Goal: Obtain resource: Download file/media

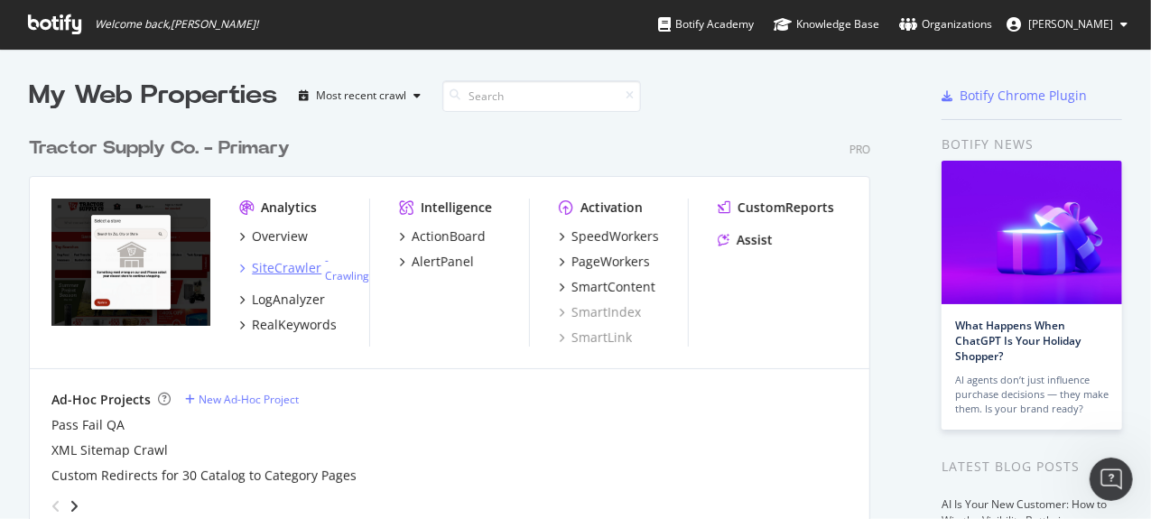
click at [296, 274] on div "SiteCrawler" at bounding box center [287, 268] width 70 height 18
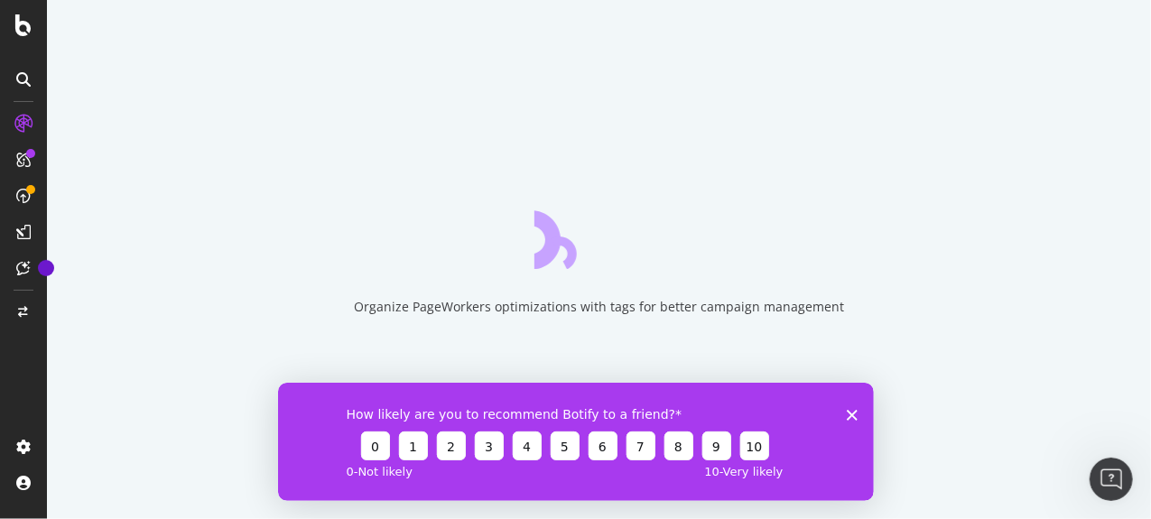
click at [852, 419] on icon "Close survey" at bounding box center [851, 414] width 11 height 11
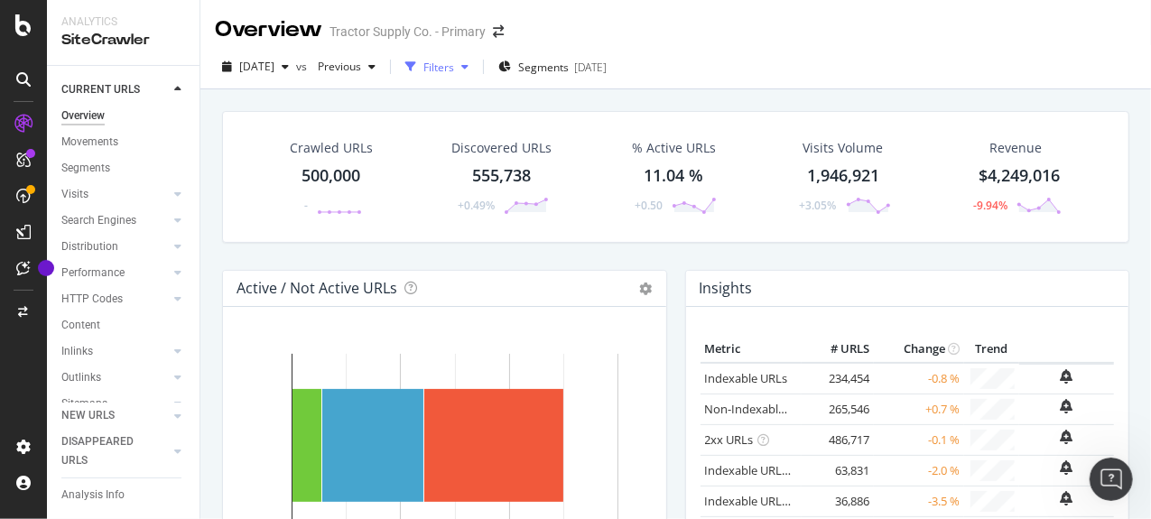
click at [476, 75] on div "Filters" at bounding box center [437, 66] width 78 height 27
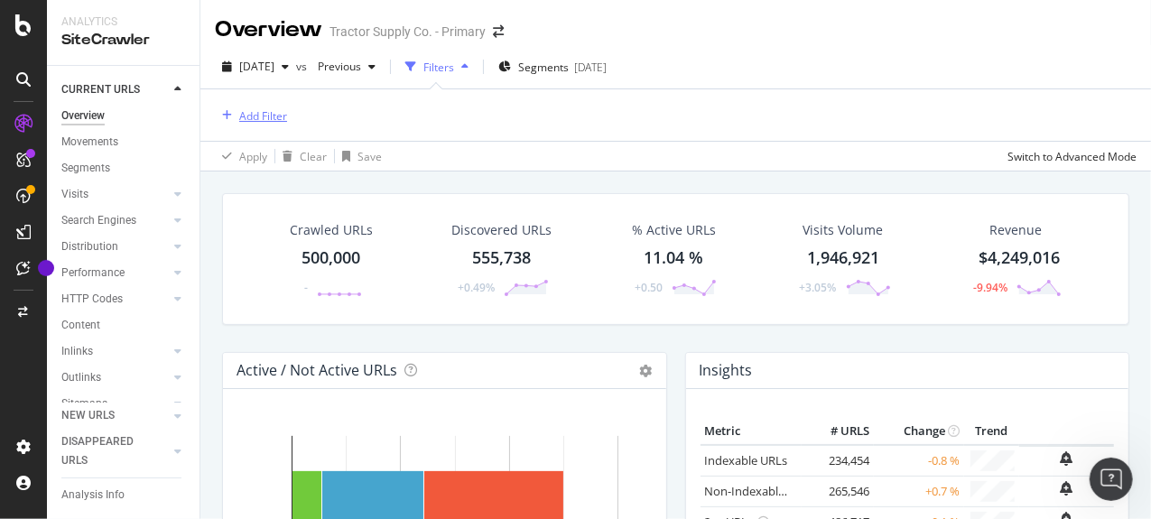
click at [279, 116] on div "Add Filter" at bounding box center [263, 115] width 48 height 15
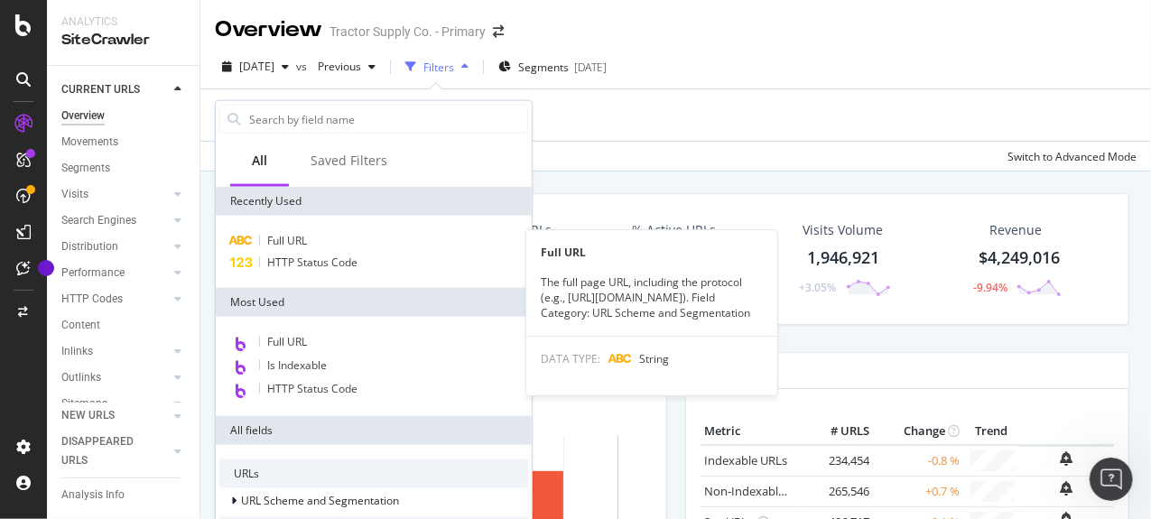
click at [284, 246] on span "Full URL" at bounding box center [287, 240] width 40 height 15
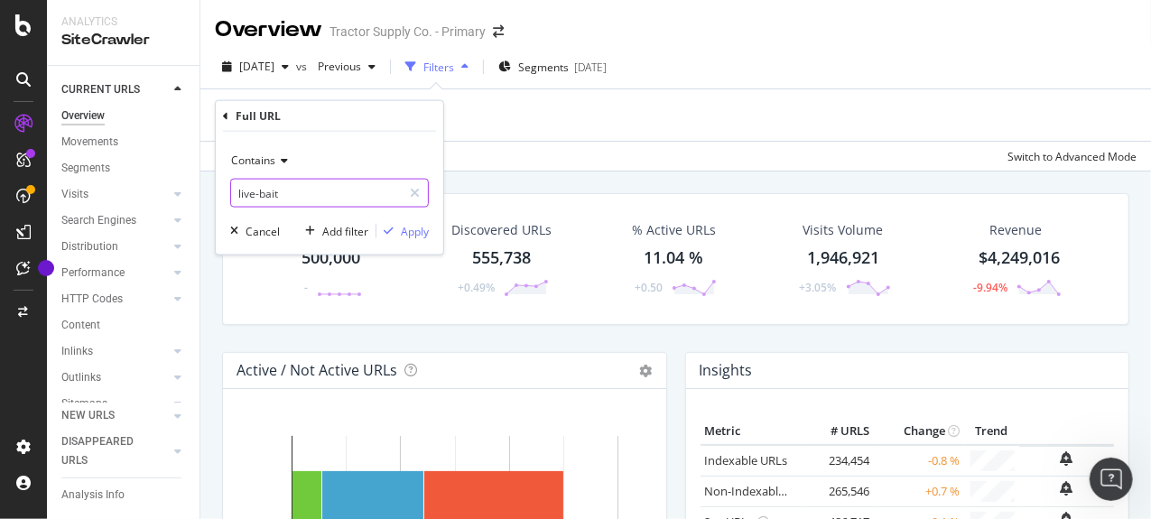
click at [279, 194] on input "live-bait" at bounding box center [316, 193] width 171 height 29
type input "/a/"
click at [419, 227] on div "Apply" at bounding box center [415, 230] width 28 height 15
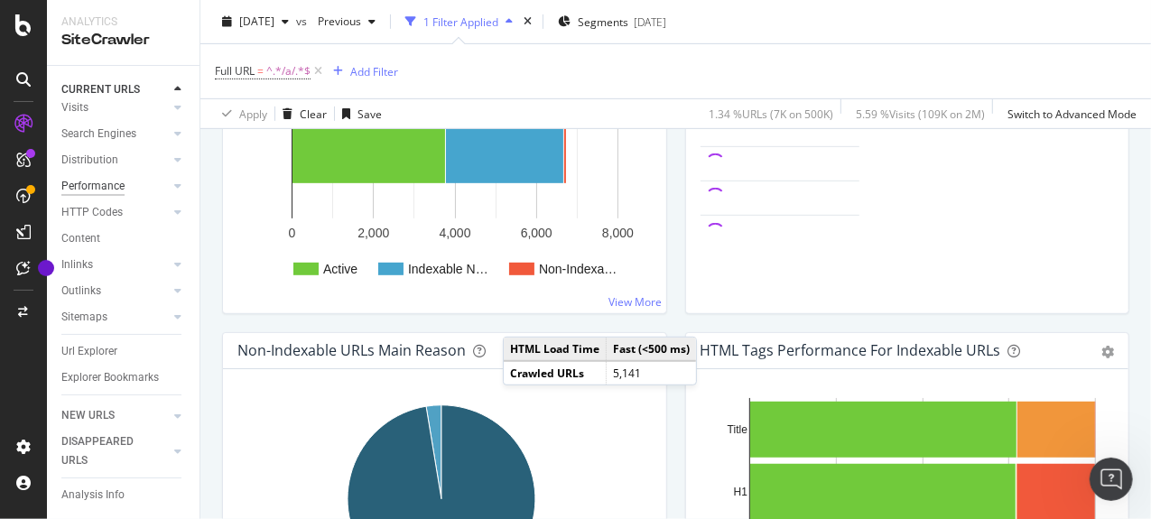
scroll to position [104, 0]
drag, startPoint x: 79, startPoint y: 341, endPoint x: 158, endPoint y: 116, distance: 239.0
click at [79, 342] on div "Url Explorer" at bounding box center [89, 351] width 56 height 19
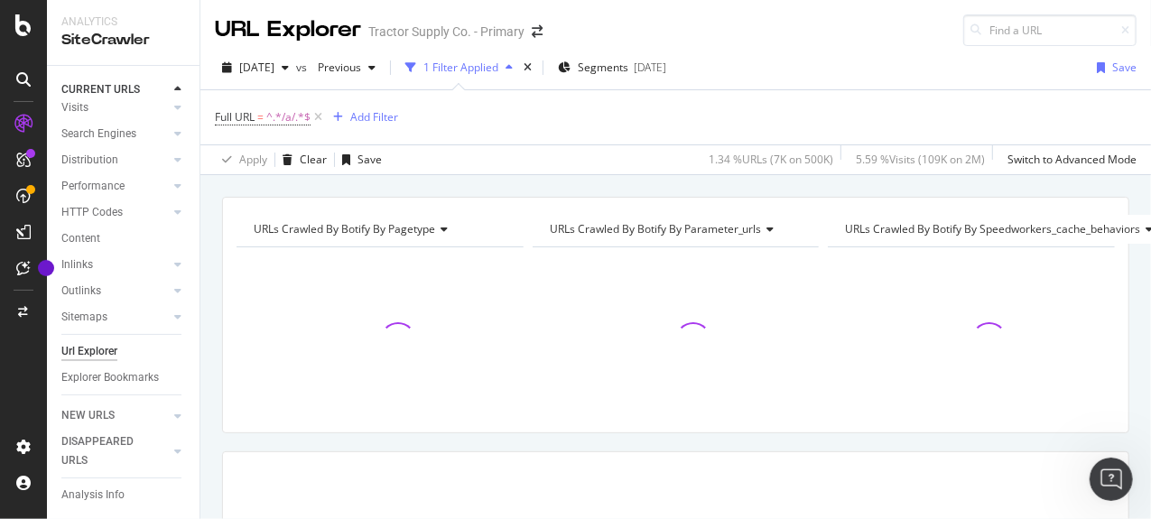
scroll to position [278, 0]
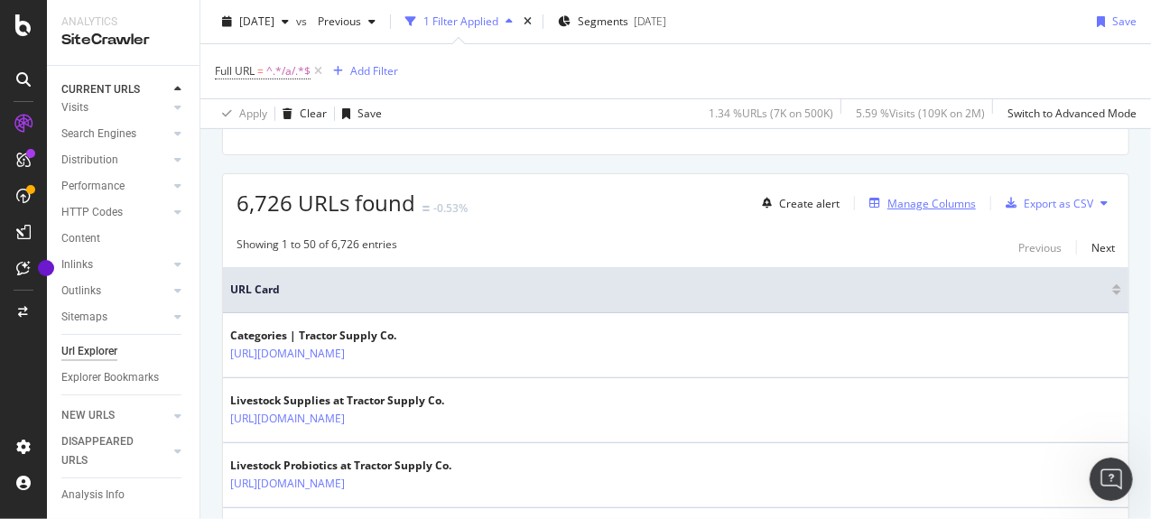
click at [902, 199] on div "Manage Columns" at bounding box center [931, 203] width 88 height 15
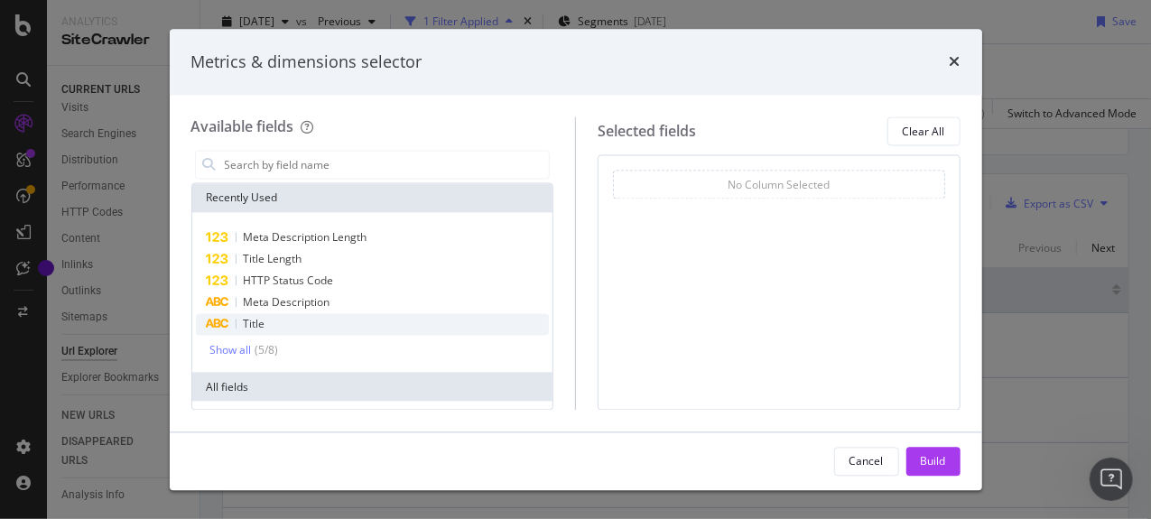
click at [321, 324] on div "Title" at bounding box center [373, 325] width 354 height 22
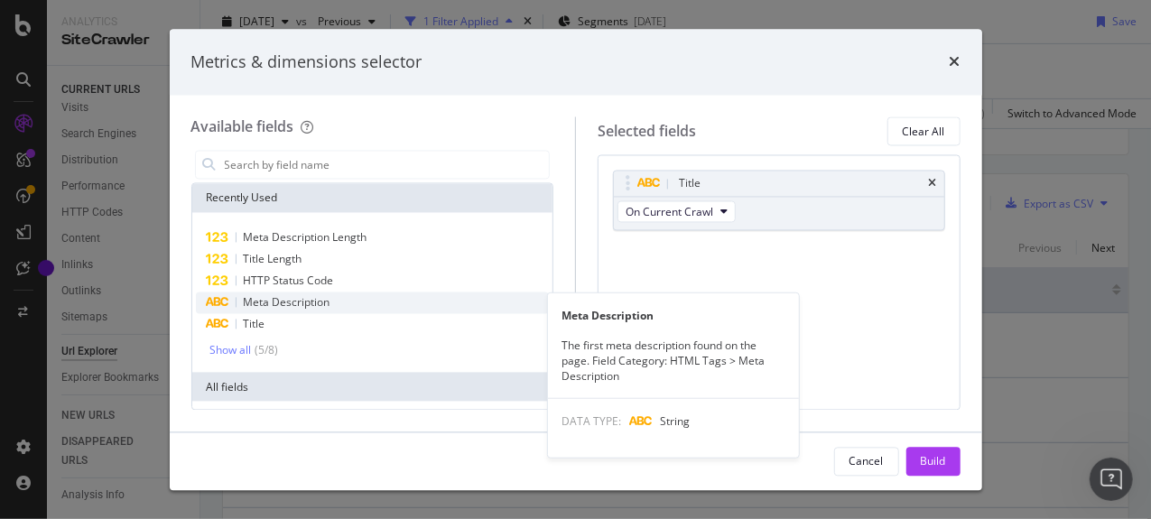
click at [315, 305] on span "Meta Description" at bounding box center [287, 302] width 87 height 15
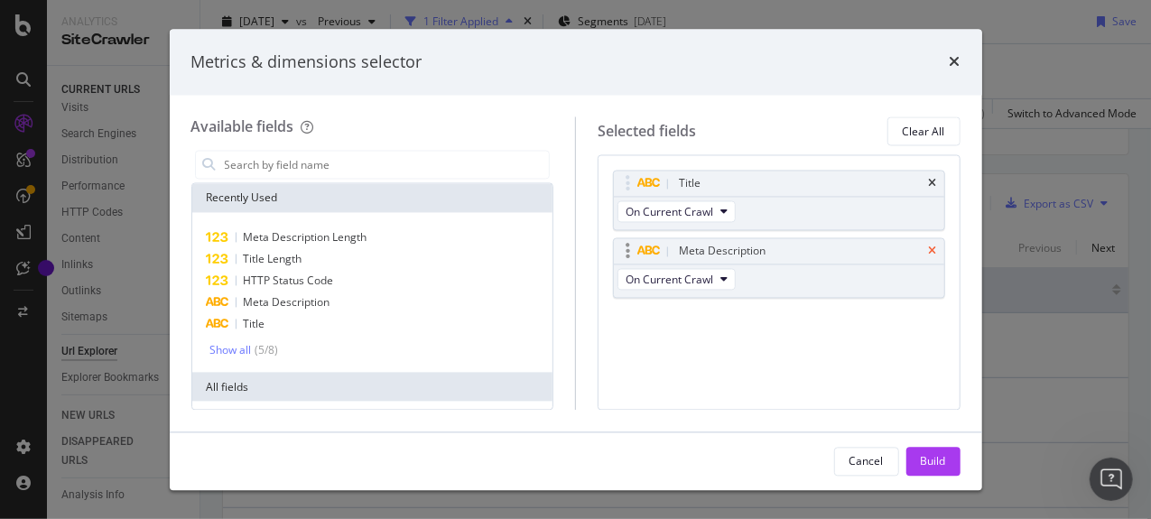
click at [930, 246] on icon "times" at bounding box center [933, 251] width 8 height 11
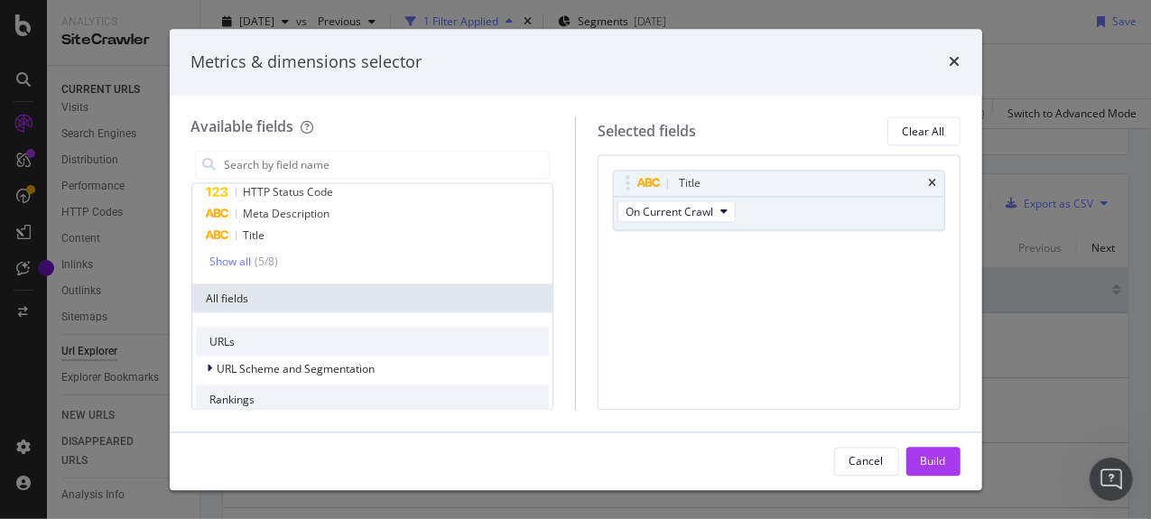
scroll to position [0, 0]
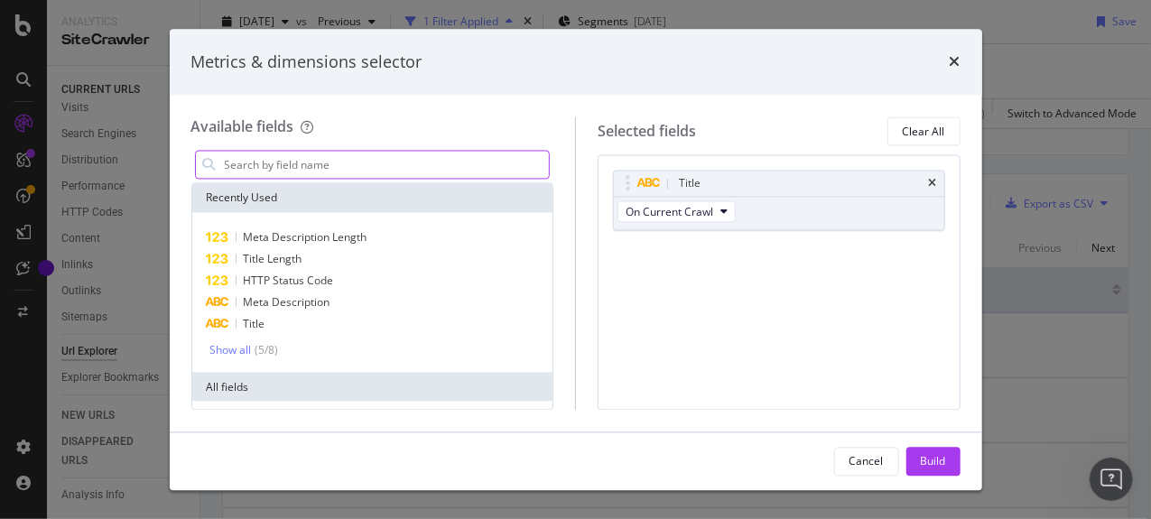
click at [385, 163] on input "modal" at bounding box center [386, 165] width 327 height 27
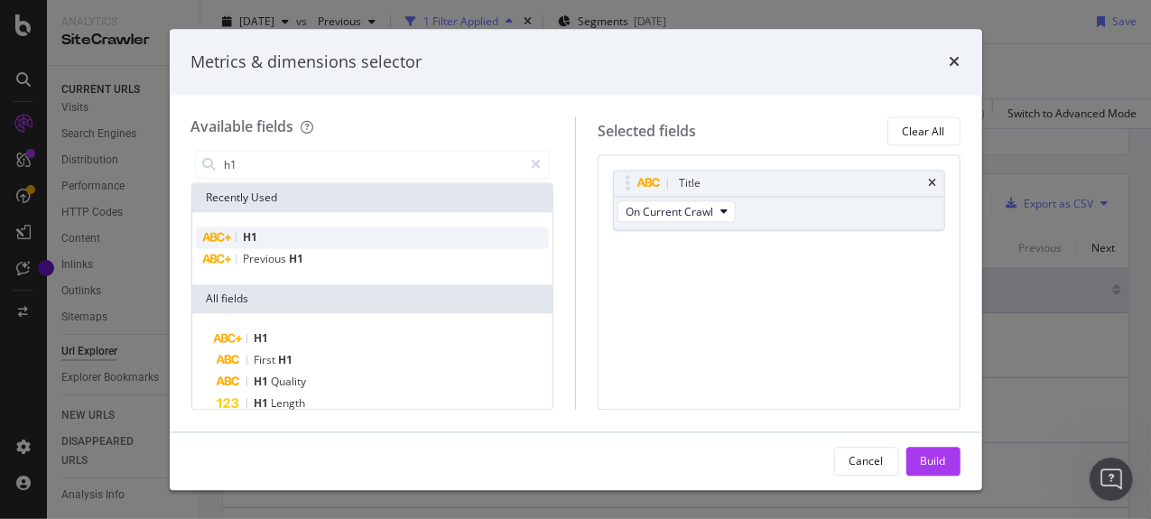
click at [321, 236] on div "H1" at bounding box center [373, 239] width 354 height 22
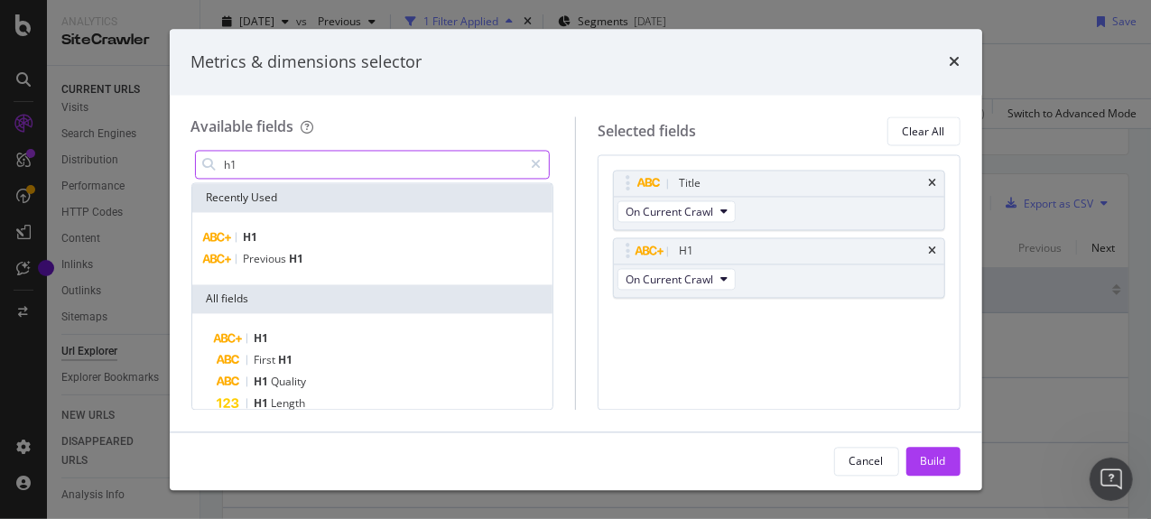
click at [302, 163] on input "h1" at bounding box center [373, 165] width 301 height 27
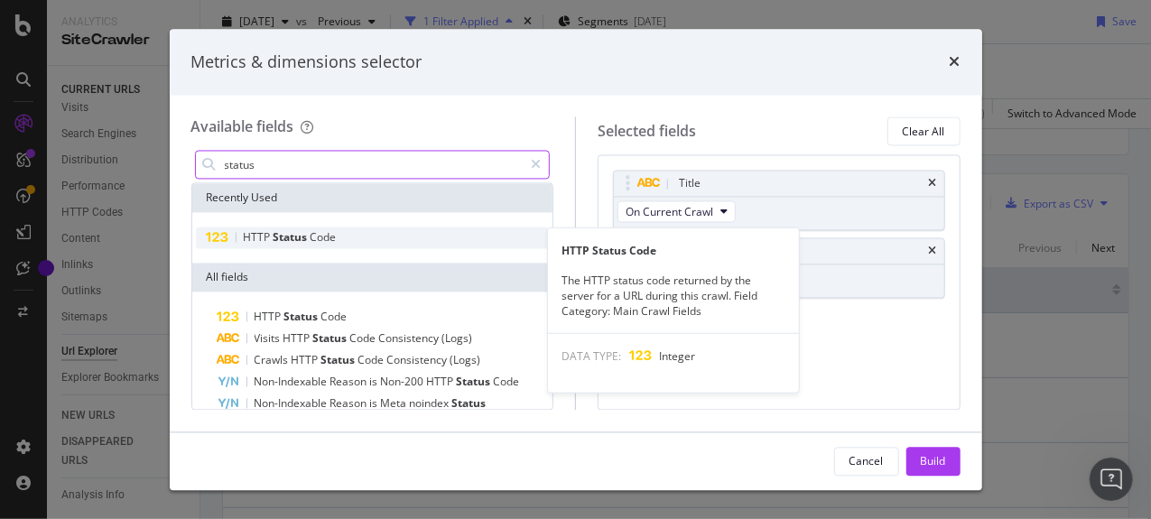
type input "status"
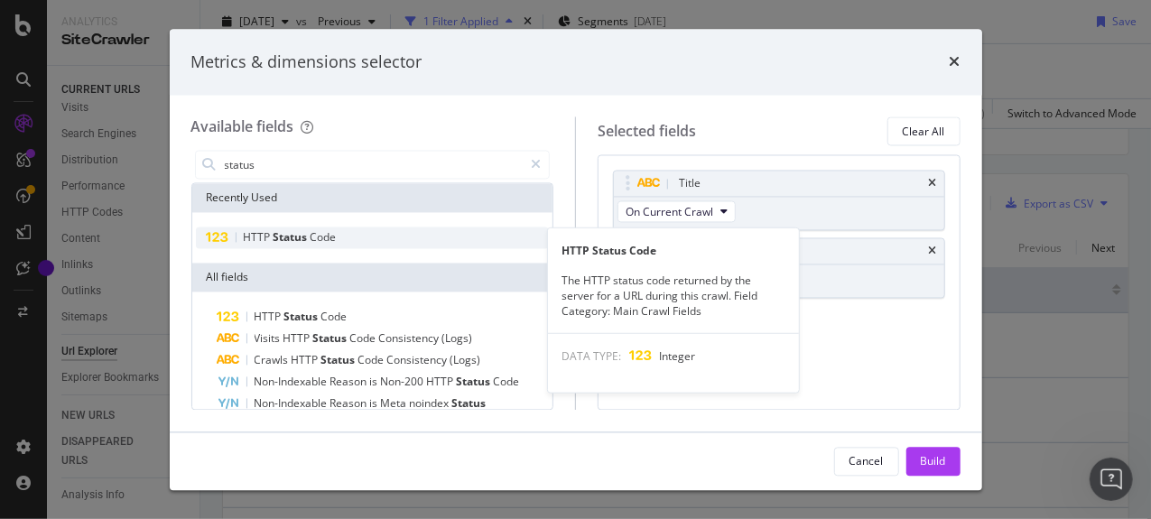
click at [347, 237] on div "HTTP Status Code" at bounding box center [373, 239] width 354 height 22
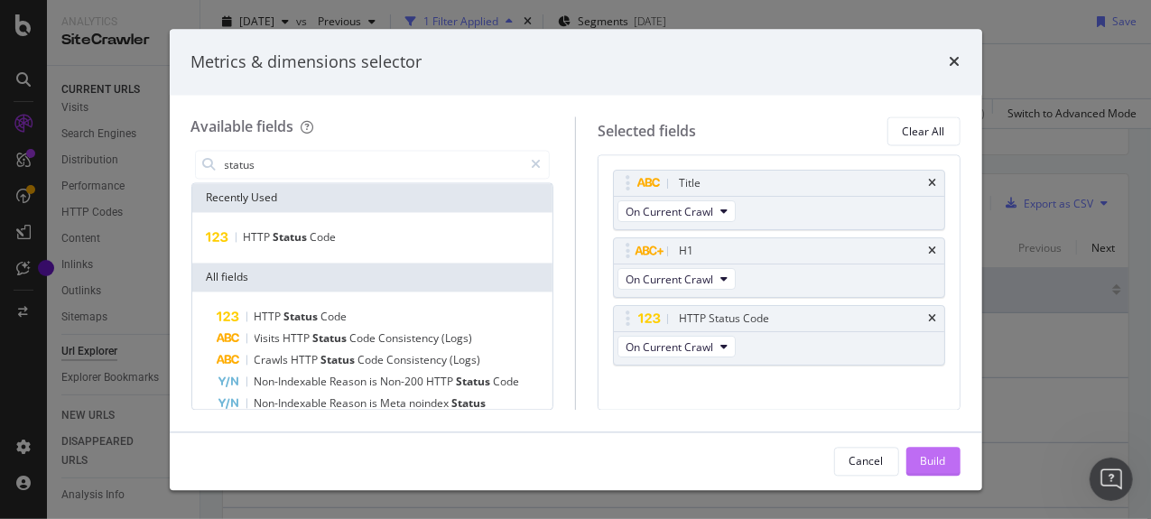
click at [932, 454] on div "Build" at bounding box center [933, 460] width 25 height 15
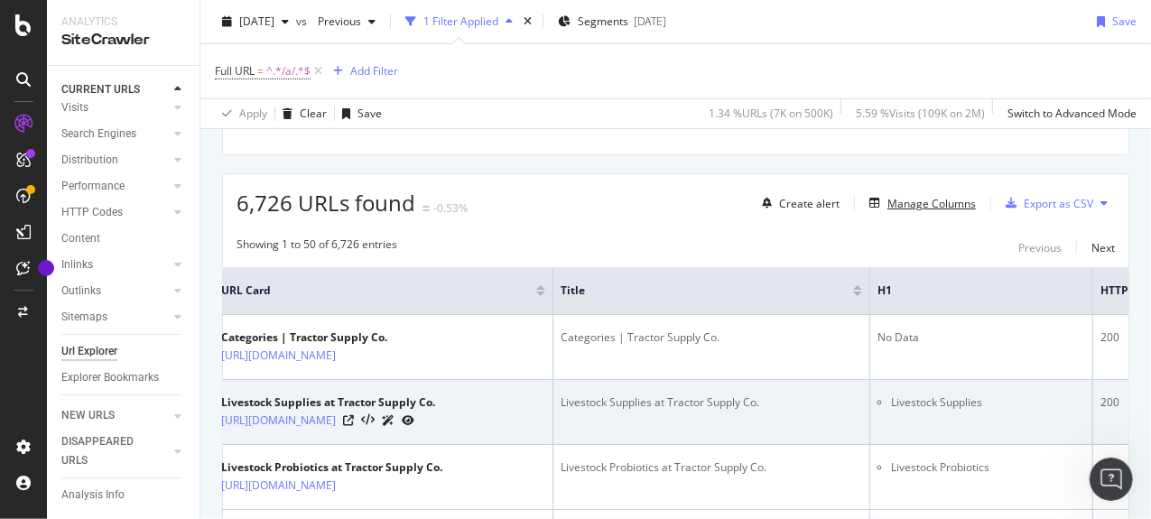
scroll to position [0, 10]
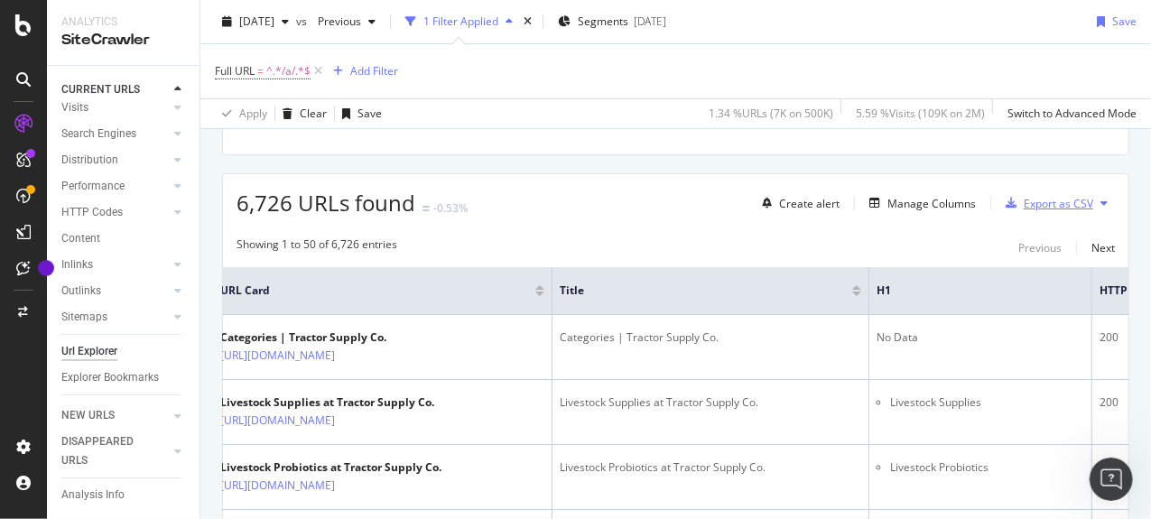
click at [1039, 208] on div "Export as CSV" at bounding box center [1059, 203] width 70 height 15
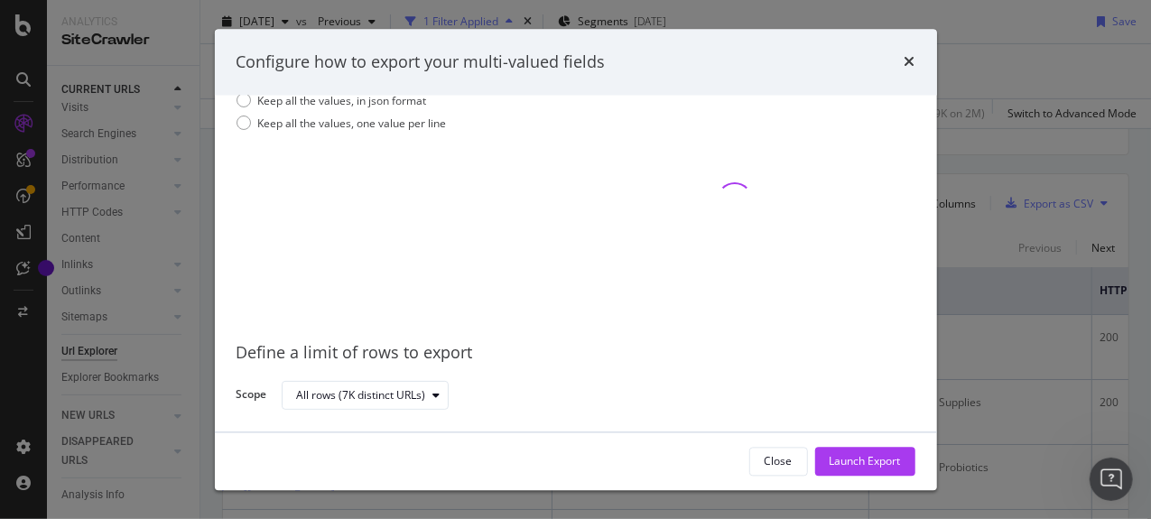
scroll to position [0, 0]
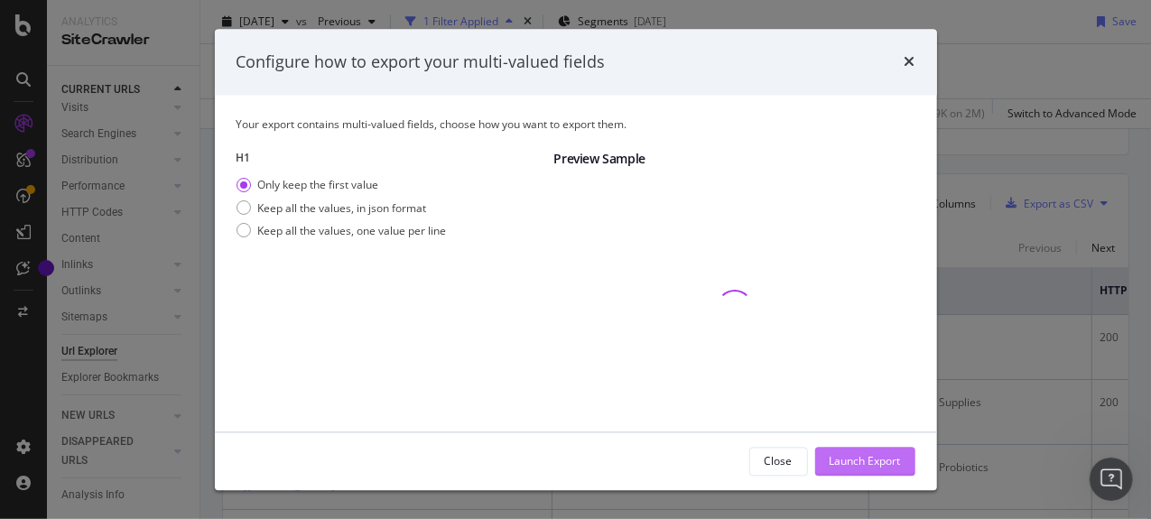
click at [848, 456] on div "Launch Export" at bounding box center [865, 460] width 71 height 15
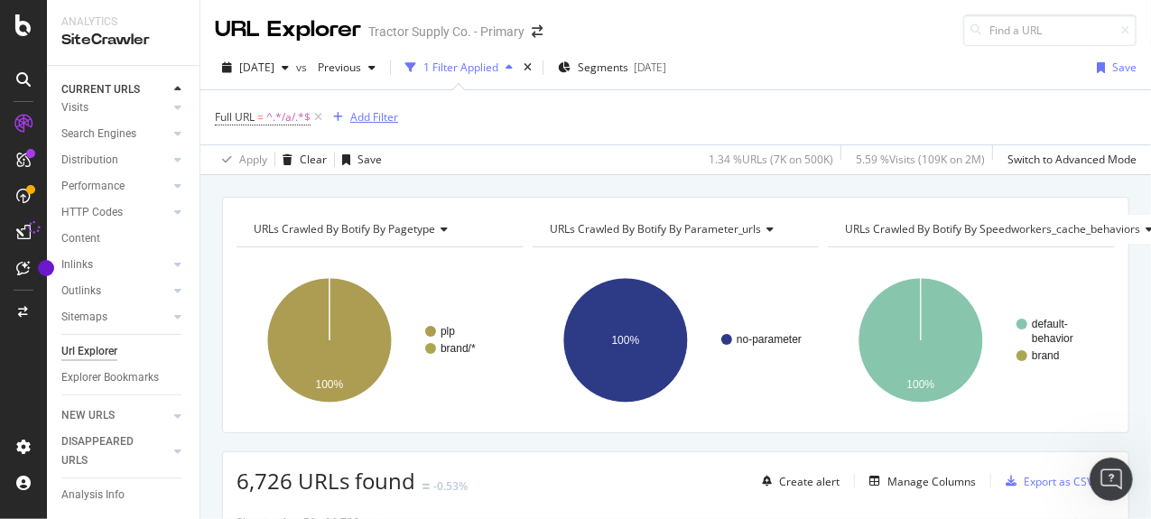
click at [381, 118] on div "Add Filter" at bounding box center [374, 116] width 48 height 15
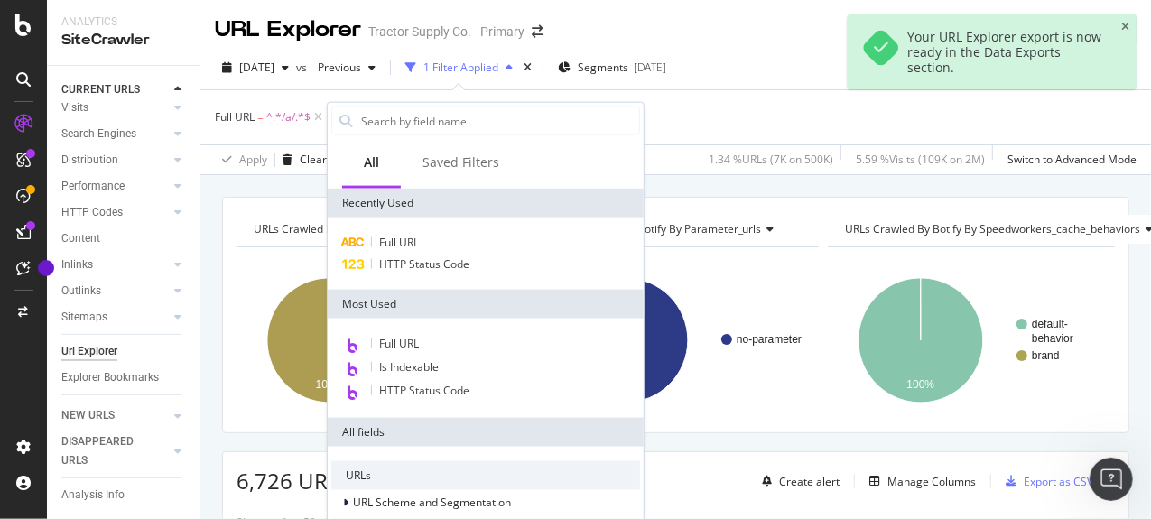
click at [284, 114] on span "^.*/a/.*$" at bounding box center [288, 117] width 44 height 25
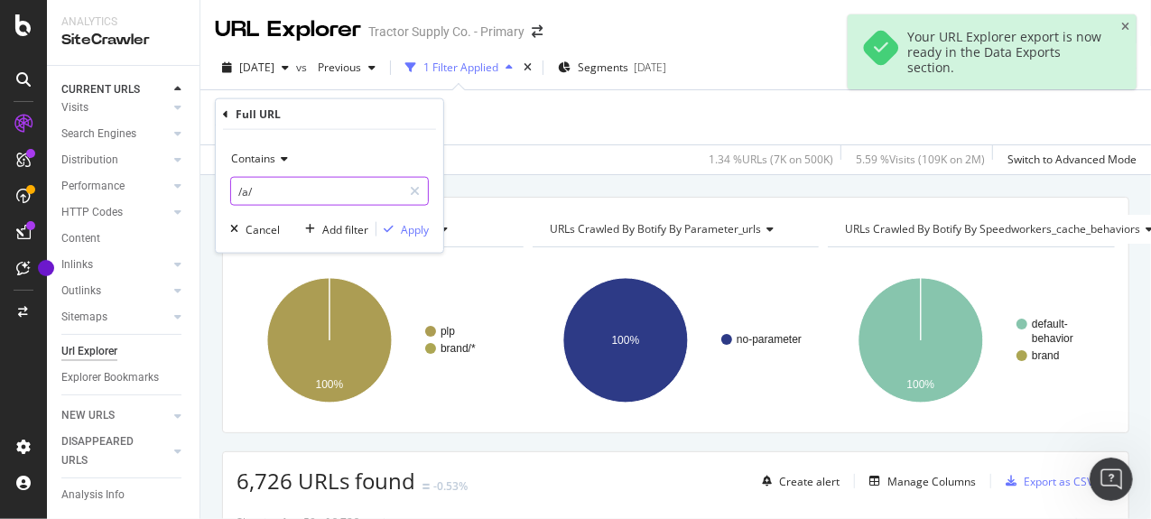
click at [289, 199] on input "/a/" at bounding box center [316, 191] width 171 height 29
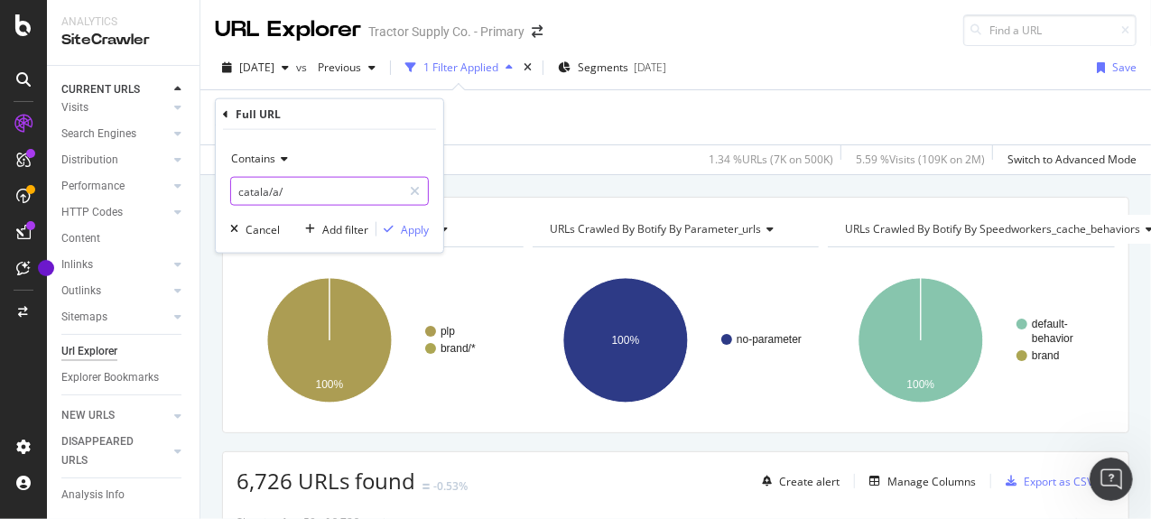
click at [289, 199] on input "catala/a/" at bounding box center [316, 191] width 171 height 29
type input "/catalog/"
click at [417, 234] on div "Apply" at bounding box center [415, 228] width 28 height 15
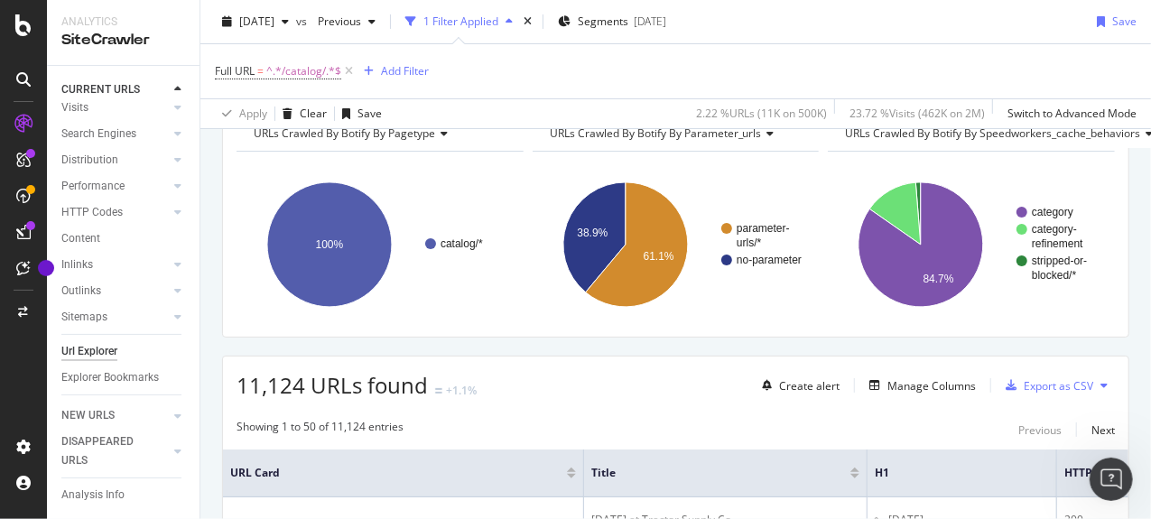
scroll to position [89, 0]
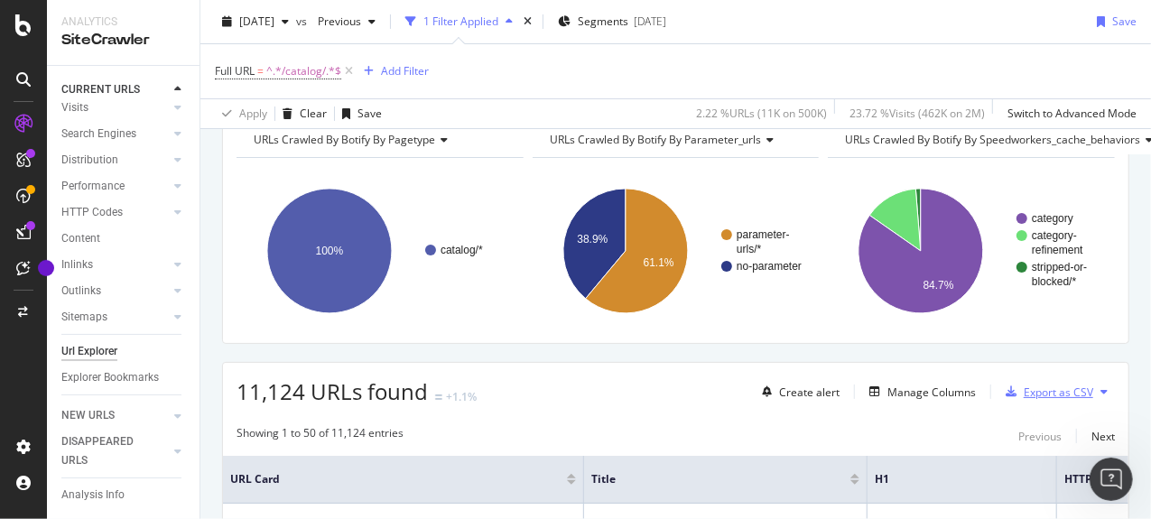
click at [1045, 380] on div "Export as CSV" at bounding box center [1046, 391] width 95 height 27
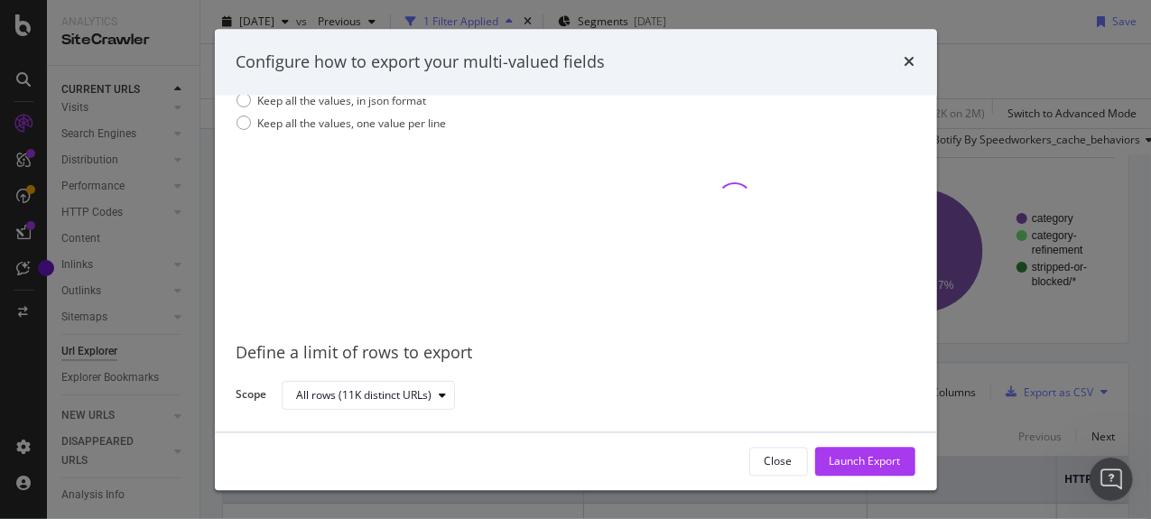
scroll to position [0, 0]
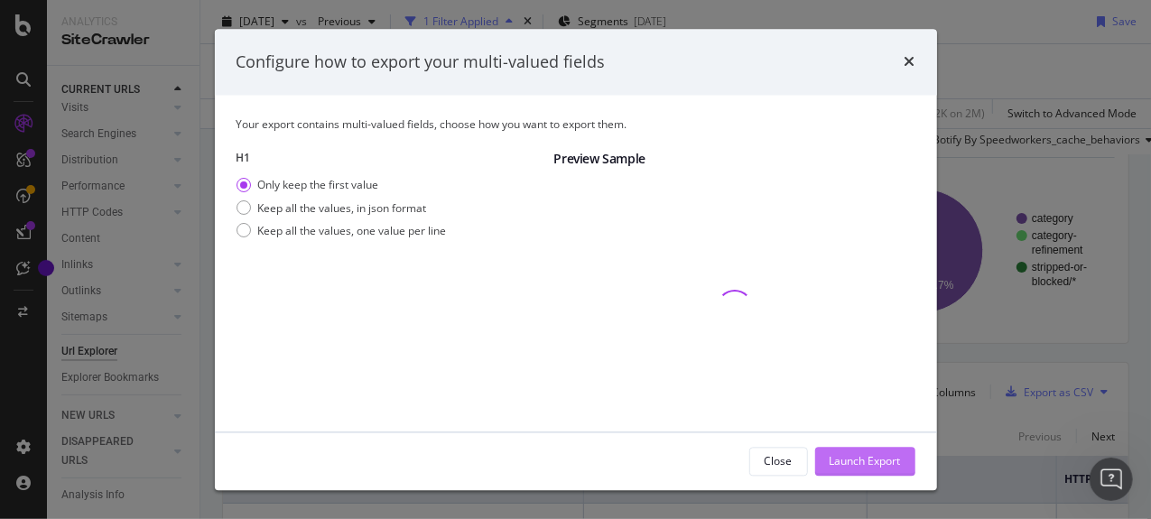
click at [853, 456] on div "Launch Export" at bounding box center [865, 460] width 71 height 15
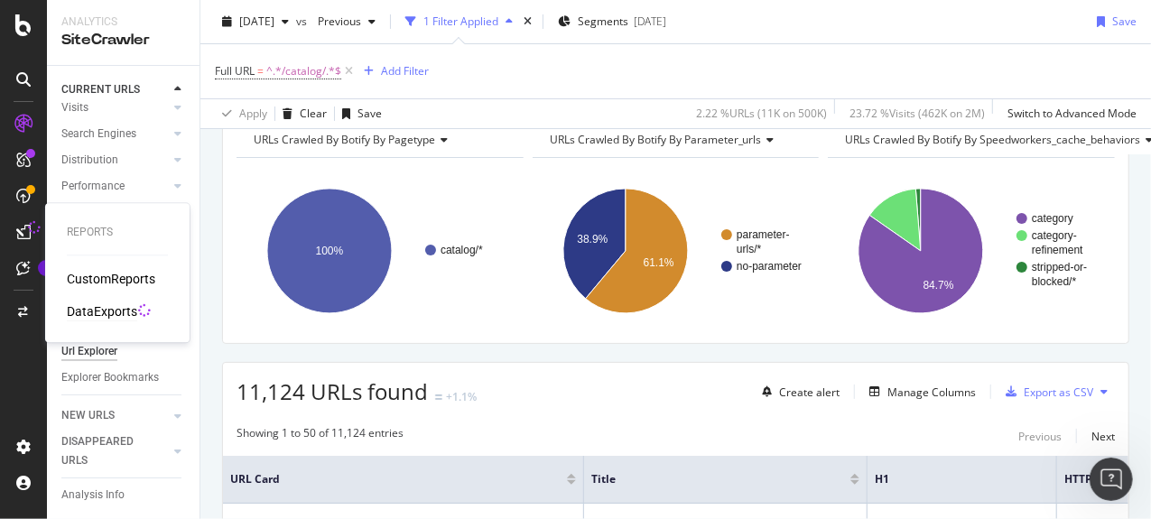
click at [103, 310] on div "DataExports" at bounding box center [102, 311] width 70 height 18
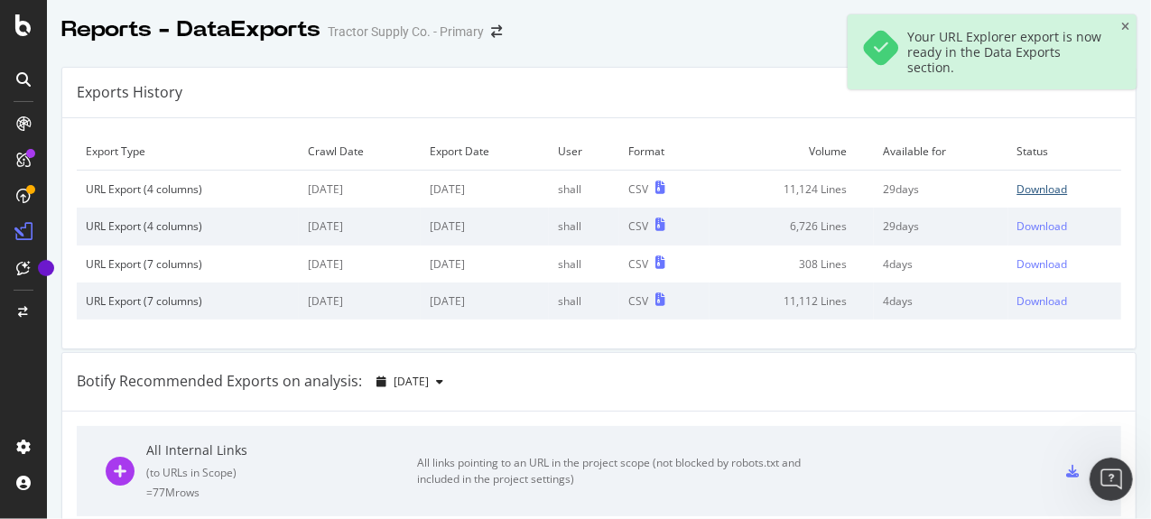
click at [1026, 190] on div "Download" at bounding box center [1042, 188] width 51 height 15
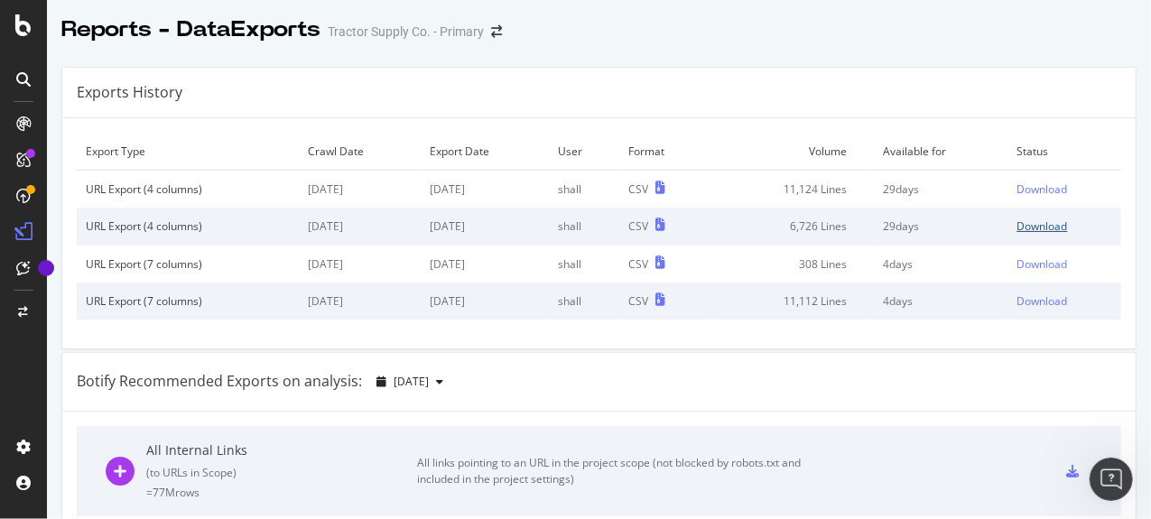
click at [1040, 223] on div "Download" at bounding box center [1042, 225] width 51 height 15
